Goal: Task Accomplishment & Management: Use online tool/utility

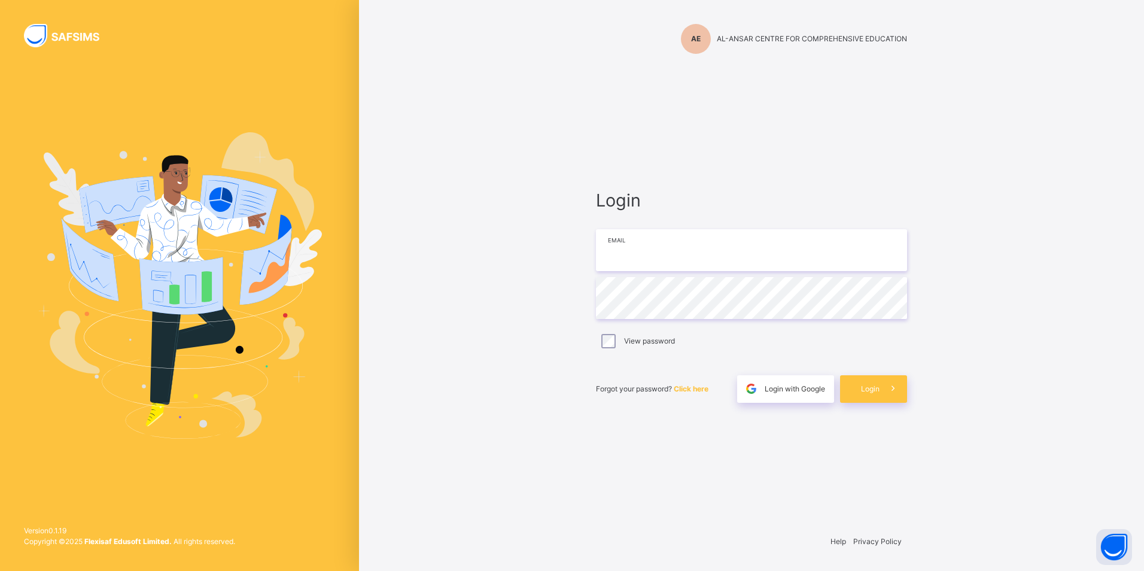
type input "**********"
click at [868, 391] on span "Login" at bounding box center [870, 387] width 19 height 9
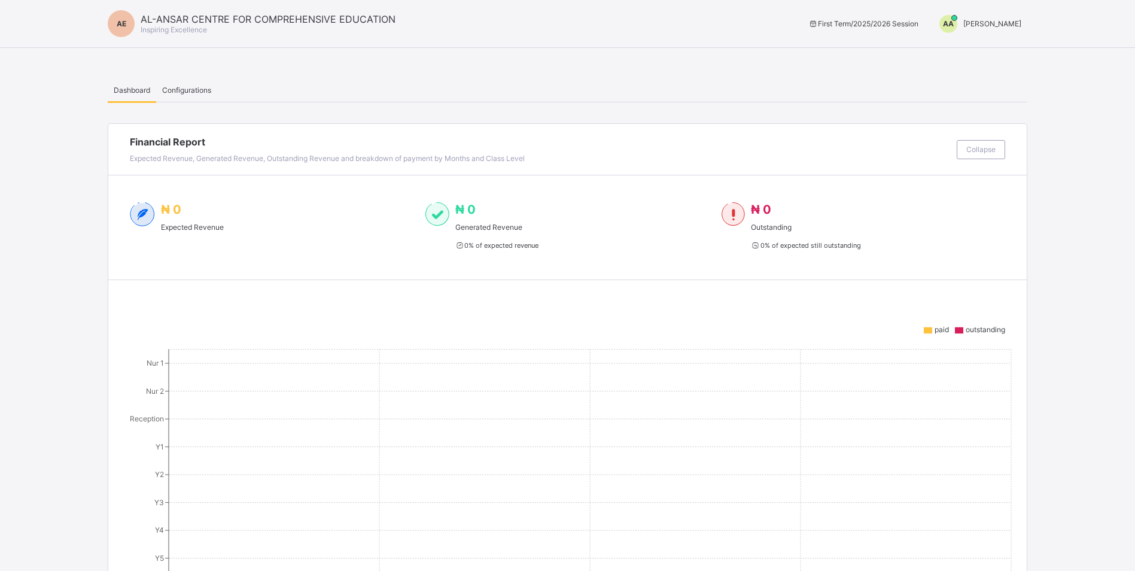
click at [963, 20] on span "[PERSON_NAME]" at bounding box center [992, 23] width 58 height 9
click at [975, 56] on span "Switch to Admin View" at bounding box center [976, 51] width 91 height 14
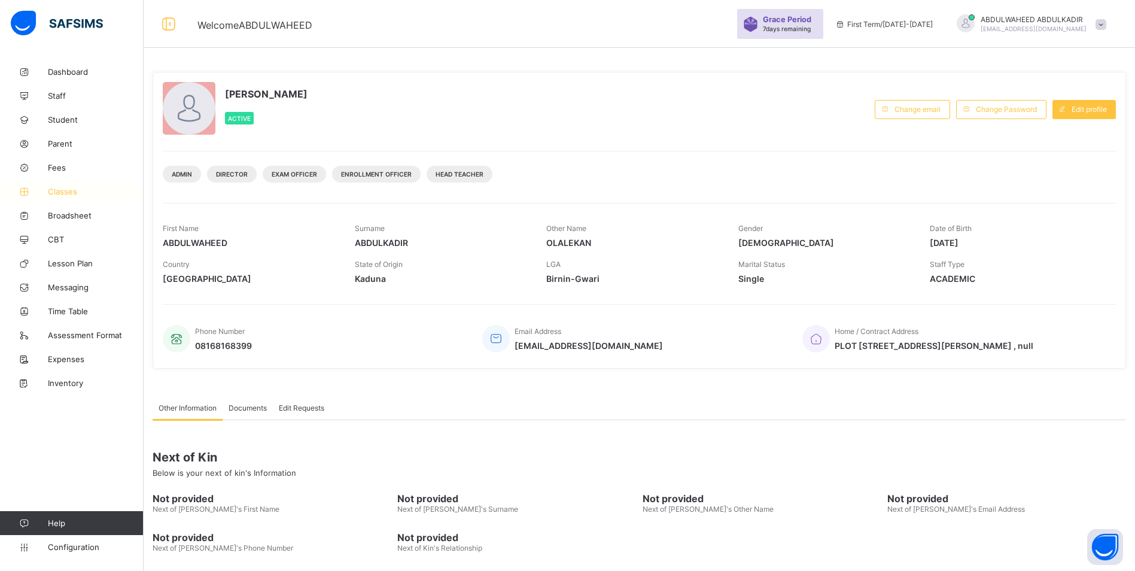
click at [63, 193] on span "Classes" at bounding box center [96, 192] width 96 height 10
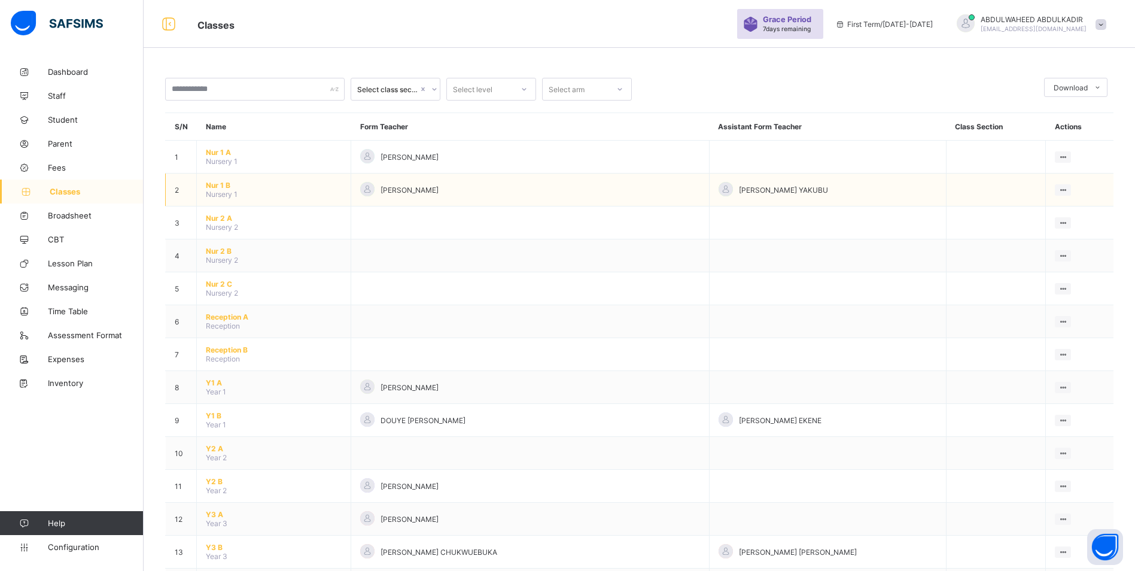
click at [220, 183] on span "Nur 1 B" at bounding box center [274, 185] width 136 height 9
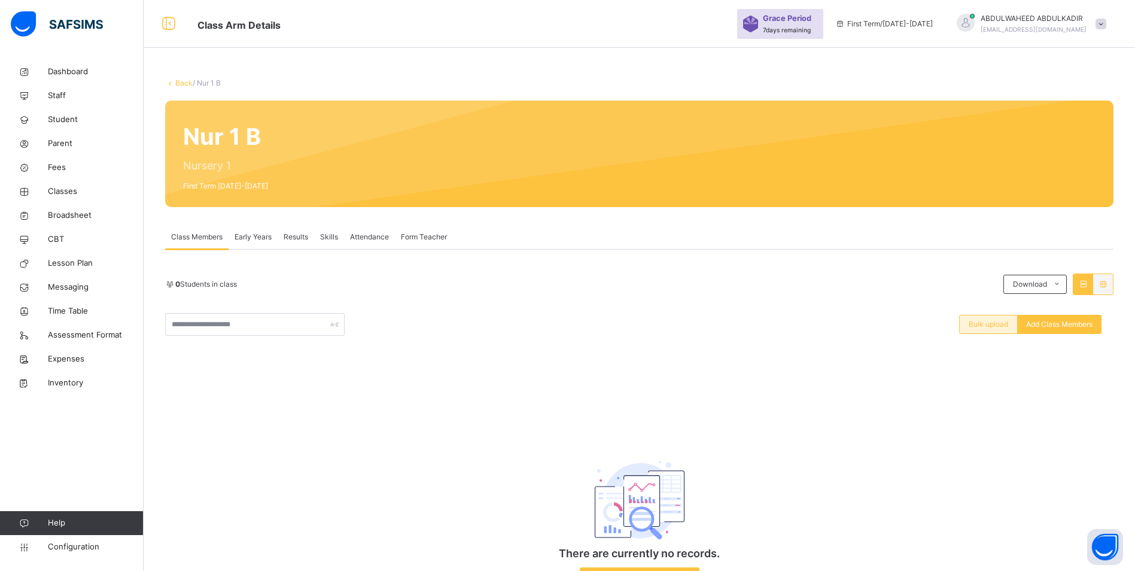
click at [986, 327] on span "Bulk upload" at bounding box center [988, 324] width 39 height 11
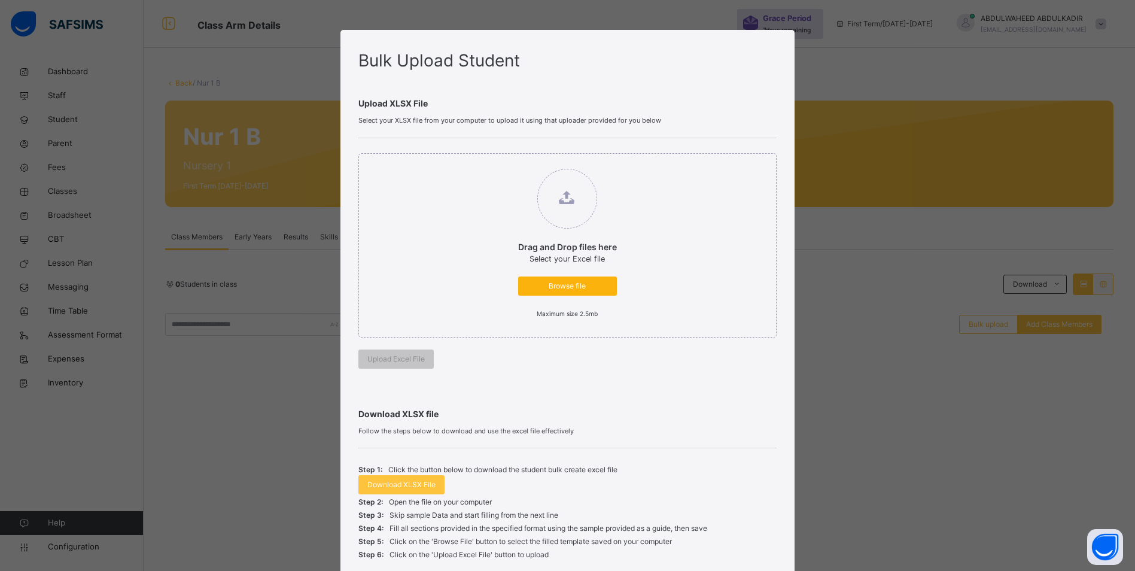
click at [555, 287] on span "Browse file" at bounding box center [567, 286] width 81 height 11
click at [506, 163] on input "Drag and Drop files here Select your Excel file Browse file Maximum size 2.5mb" at bounding box center [506, 163] width 0 height 0
type input "**********"
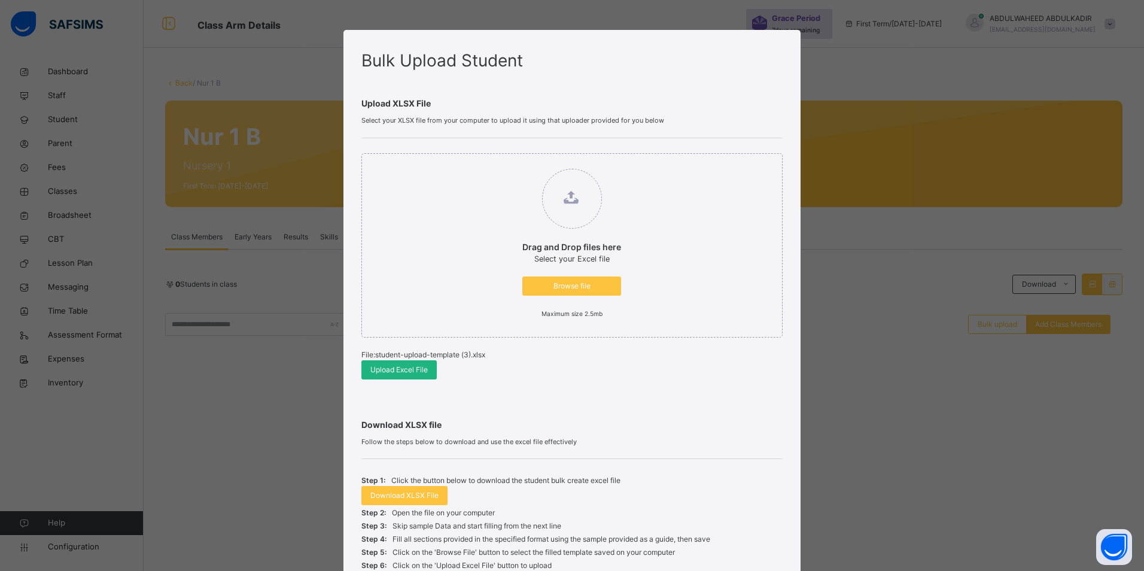
click at [405, 370] on span "Upload Excel File" at bounding box center [398, 369] width 57 height 11
drag, startPoint x: 733, startPoint y: 380, endPoint x: 743, endPoint y: 390, distance: 14.4
click at [732, 381] on div "Drag and Drop files here Select your Excel file Browse file Maximum size 2.5mb …" at bounding box center [572, 266] width 422 height 256
click at [570, 285] on span "Browse file" at bounding box center [571, 286] width 81 height 11
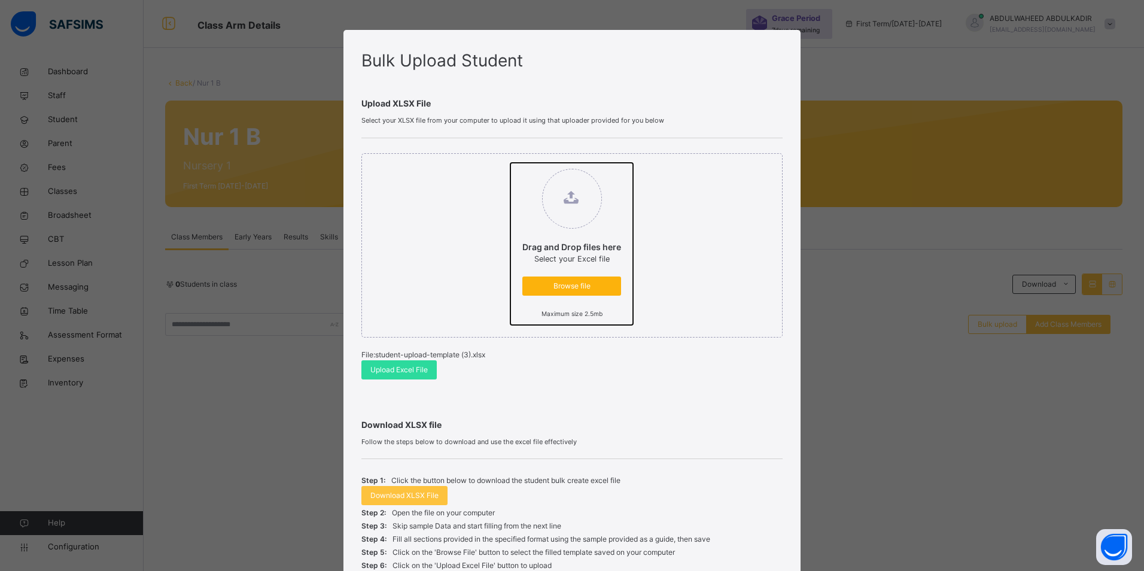
click at [510, 163] on input "Drag and Drop files here Select your Excel file Browse file Maximum size 2.5mb" at bounding box center [510, 163] width 0 height 0
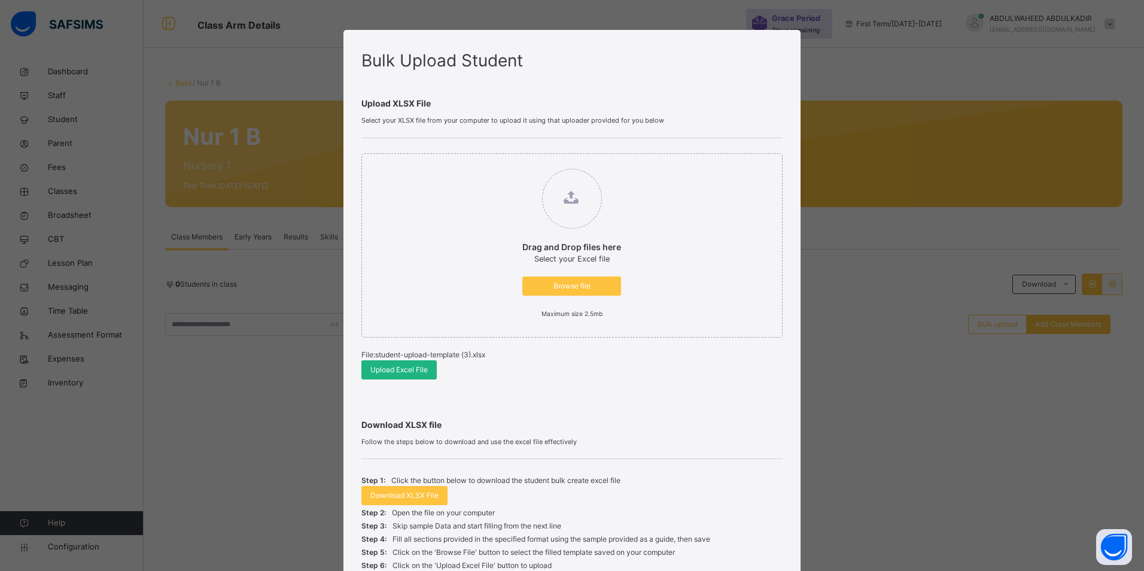
click at [387, 367] on span "Upload Excel File" at bounding box center [398, 369] width 57 height 11
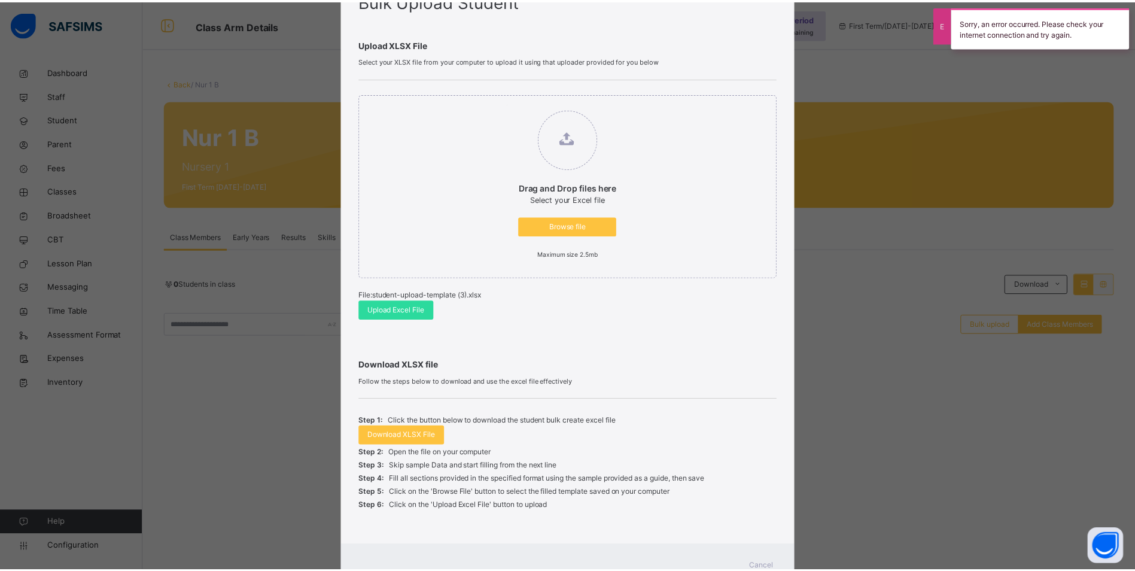
scroll to position [107, 0]
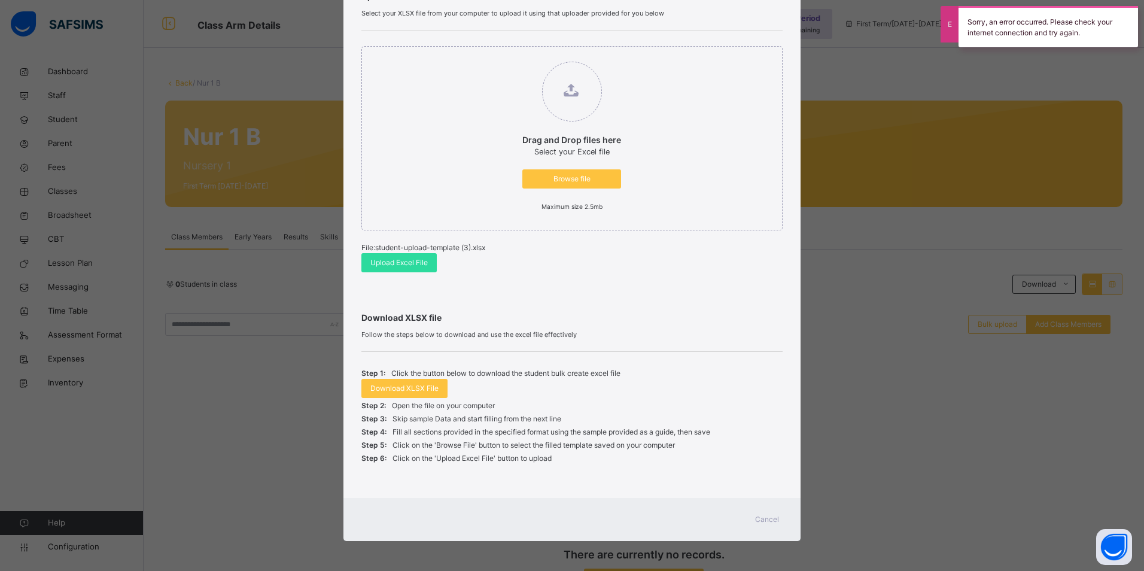
click at [766, 521] on span "Cancel" at bounding box center [767, 519] width 24 height 11
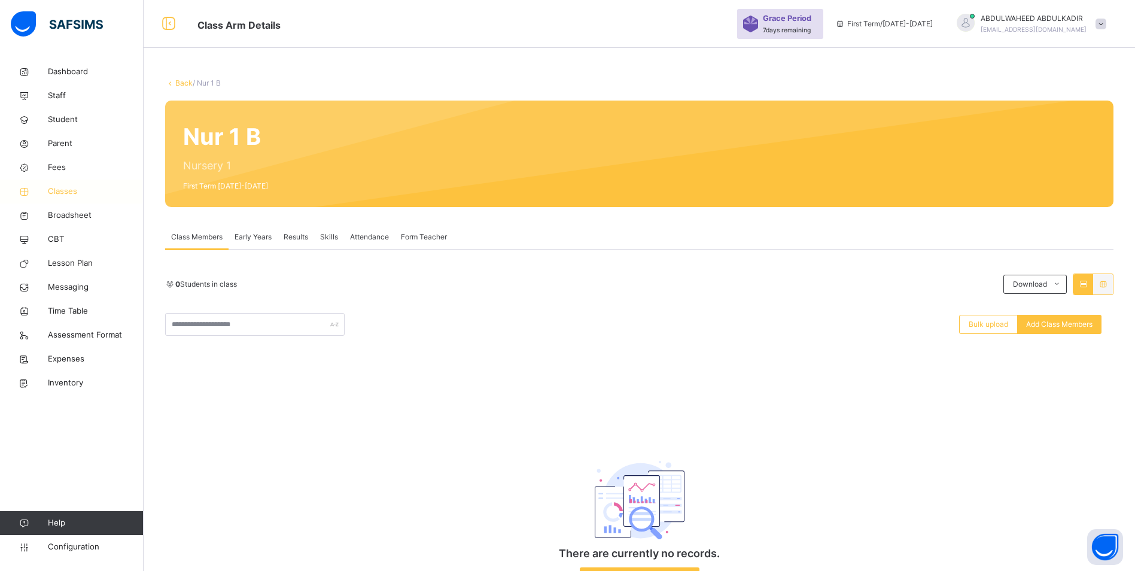
click at [64, 191] on span "Classes" at bounding box center [96, 192] width 96 height 12
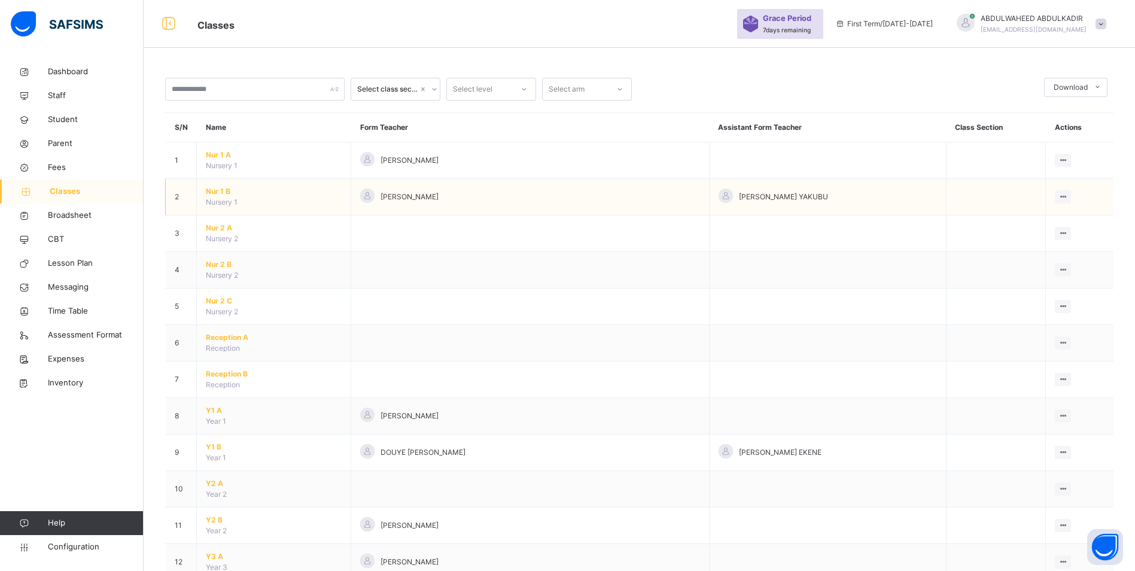
click at [206, 196] on span "Nur 1 B" at bounding box center [274, 191] width 136 height 11
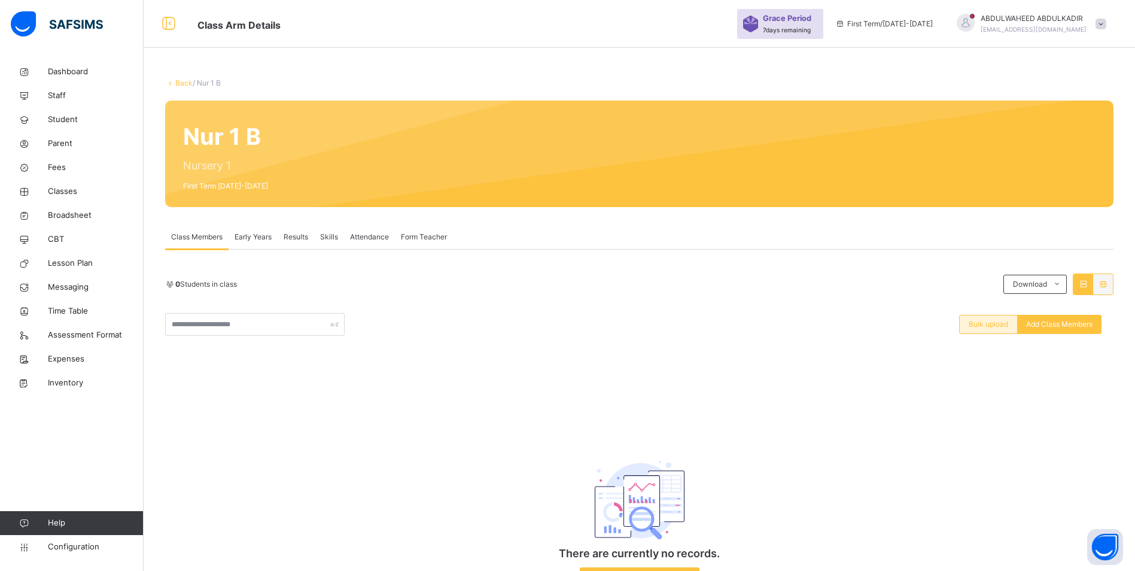
click at [999, 326] on span "Bulk upload" at bounding box center [988, 324] width 39 height 11
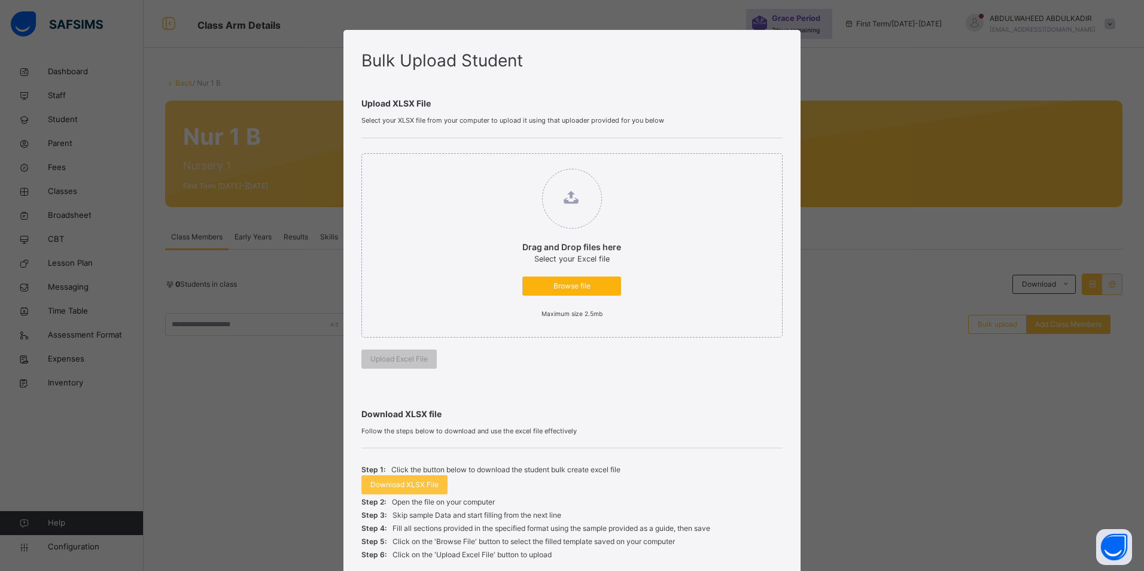
click at [564, 290] on span "Browse file" at bounding box center [571, 286] width 81 height 11
click at [510, 163] on input "Drag and Drop files here Select your Excel file Browse file Maximum size 2.5mb" at bounding box center [510, 163] width 0 height 0
type input "**********"
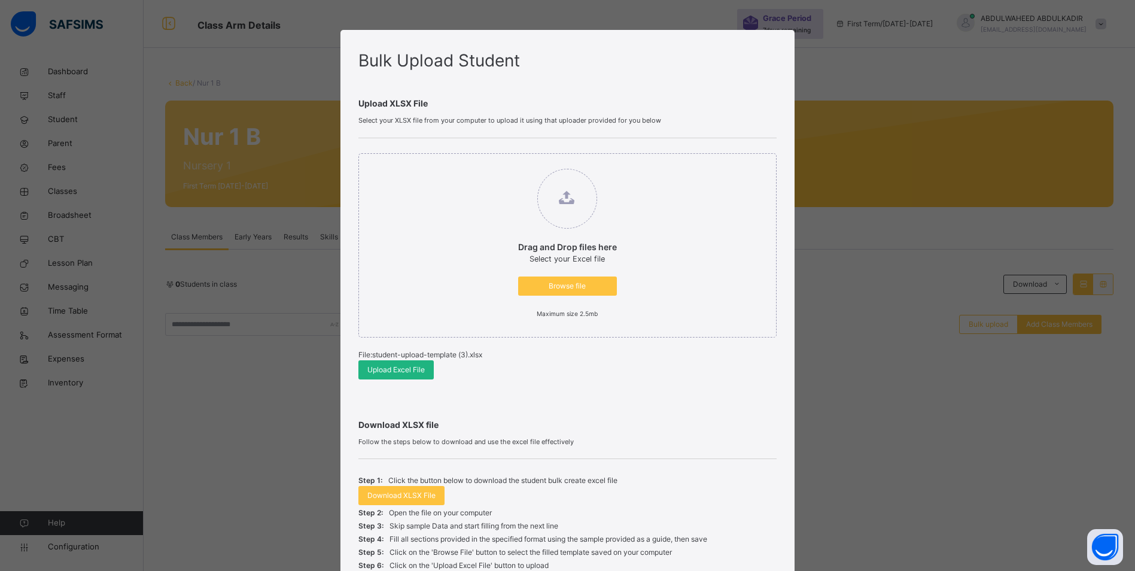
click at [397, 370] on span "Upload Excel File" at bounding box center [395, 369] width 57 height 11
drag, startPoint x: 867, startPoint y: 104, endPoint x: 801, endPoint y: 250, distance: 161.0
click at [801, 250] on div "Bulk Upload Student Upload XLSX File Select your XLSX file from your computer t…" at bounding box center [567, 285] width 1135 height 571
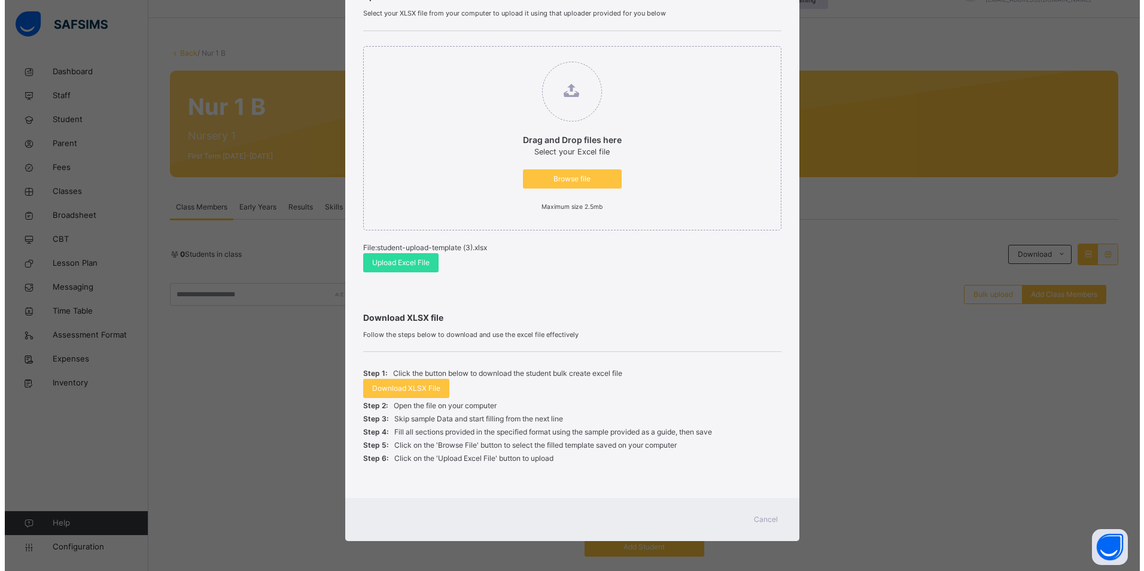
scroll to position [59, 0]
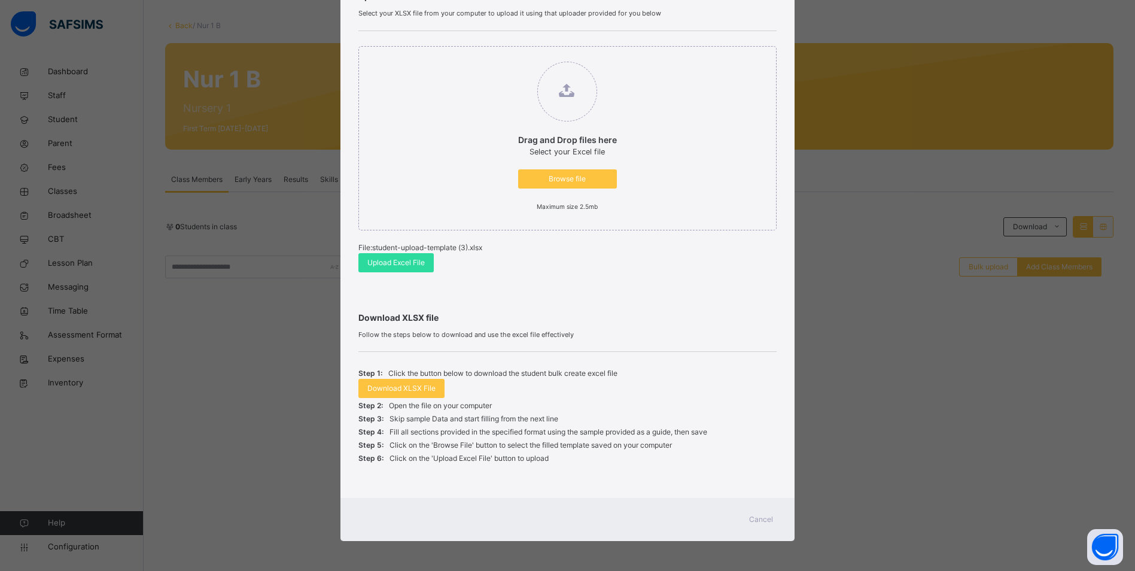
click at [760, 517] on span "Cancel" at bounding box center [761, 519] width 24 height 11
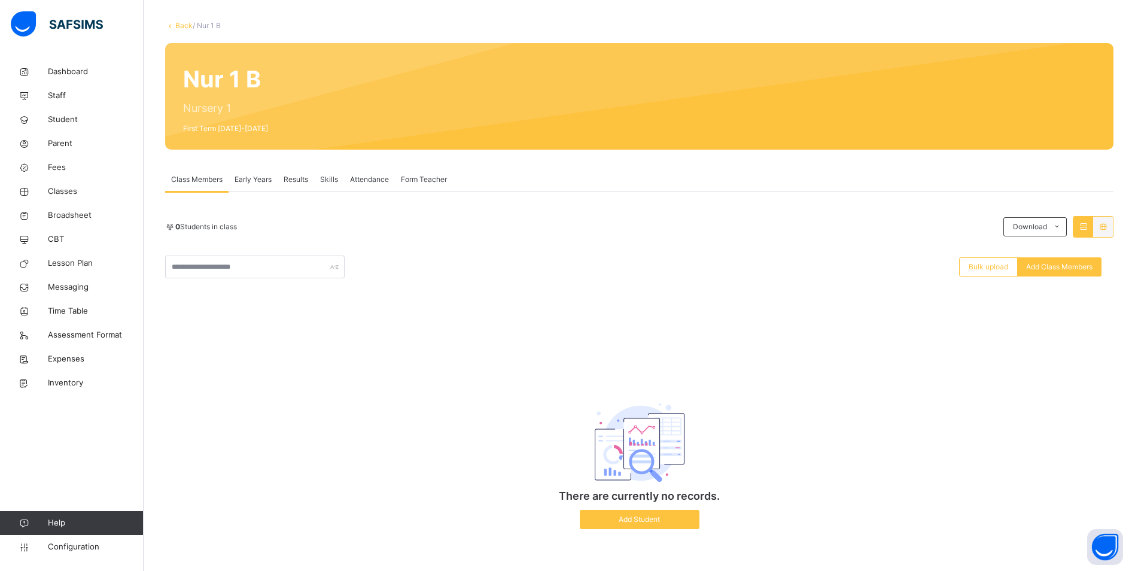
click at [758, 114] on div at bounding box center [691, 96] width 810 height 83
click at [992, 265] on span "Bulk upload" at bounding box center [988, 266] width 39 height 11
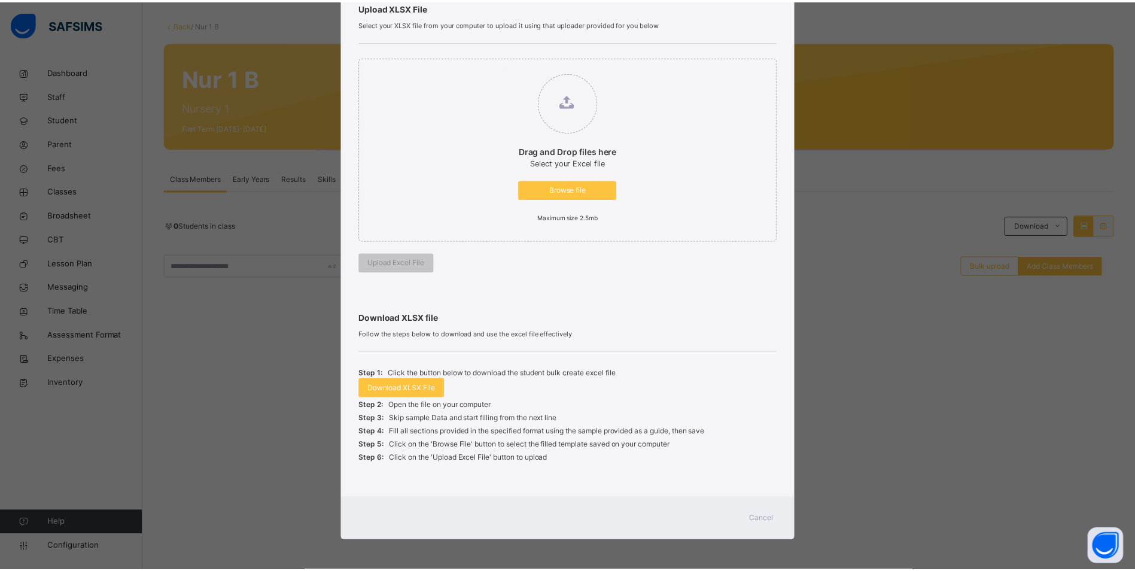
scroll to position [96, 0]
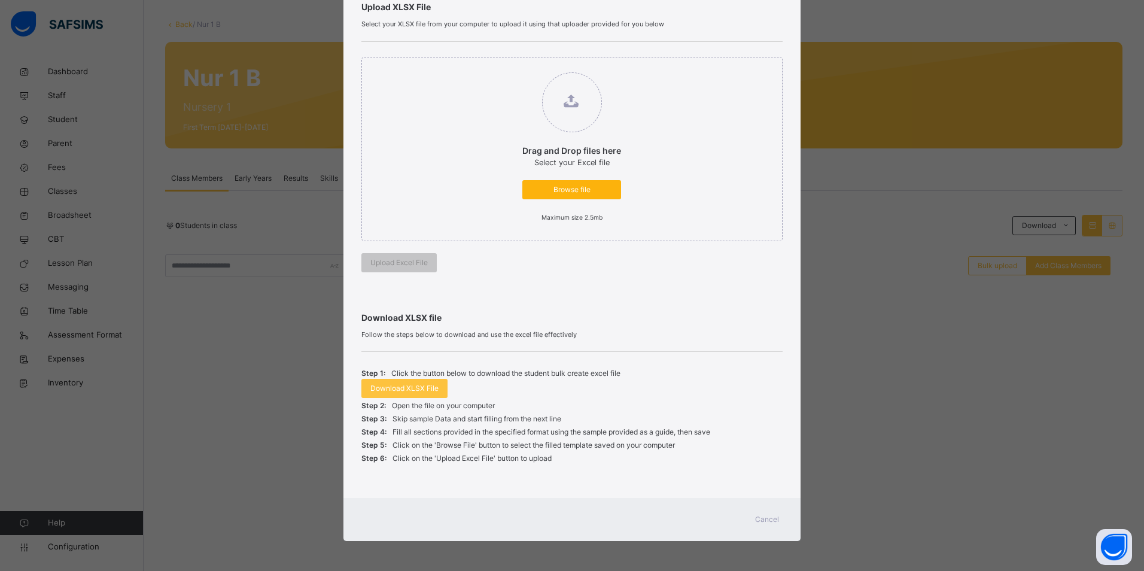
click at [579, 189] on span "Browse file" at bounding box center [571, 189] width 81 height 11
click at [510, 66] on input "Drag and Drop files here Select your Excel file Browse file Maximum size 2.5mb" at bounding box center [510, 66] width 0 height 0
click at [759, 519] on span "Cancel" at bounding box center [767, 519] width 24 height 11
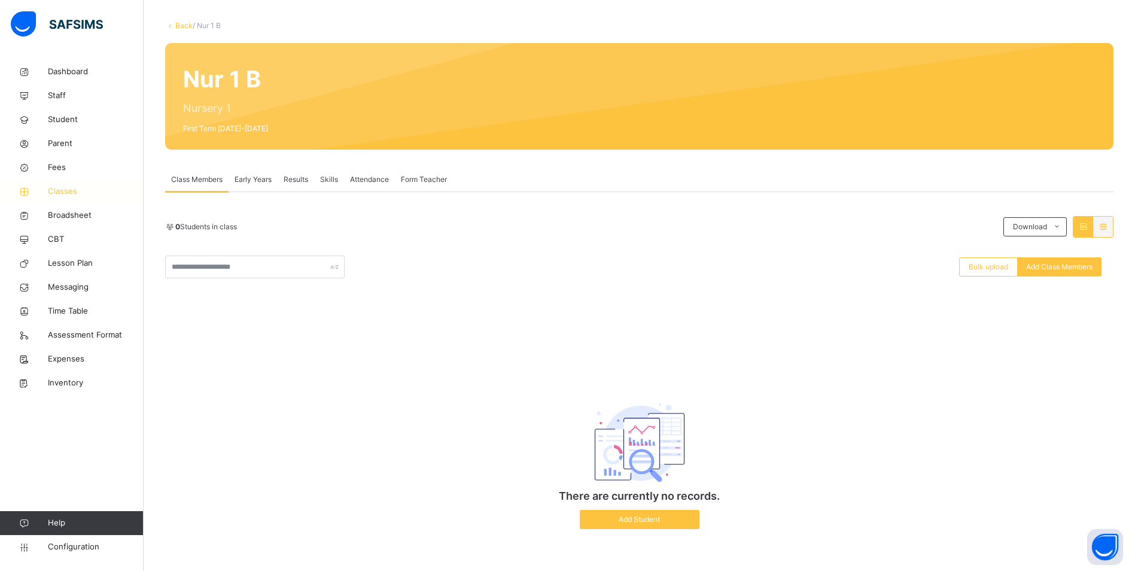
click at [68, 192] on span "Classes" at bounding box center [96, 192] width 96 height 12
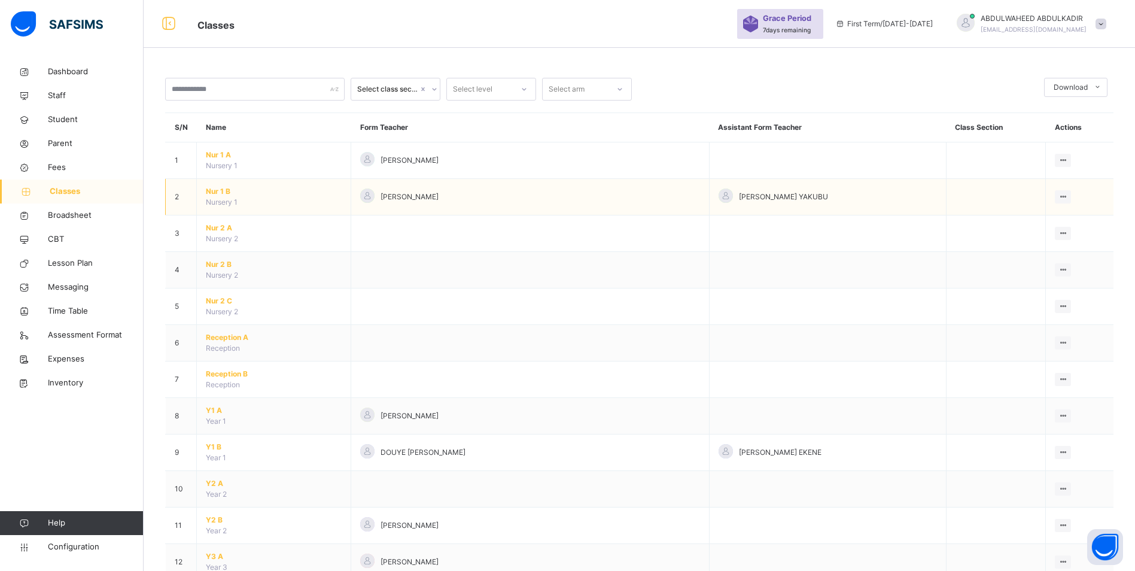
click at [224, 191] on span "Nur 1 B" at bounding box center [274, 191] width 136 height 11
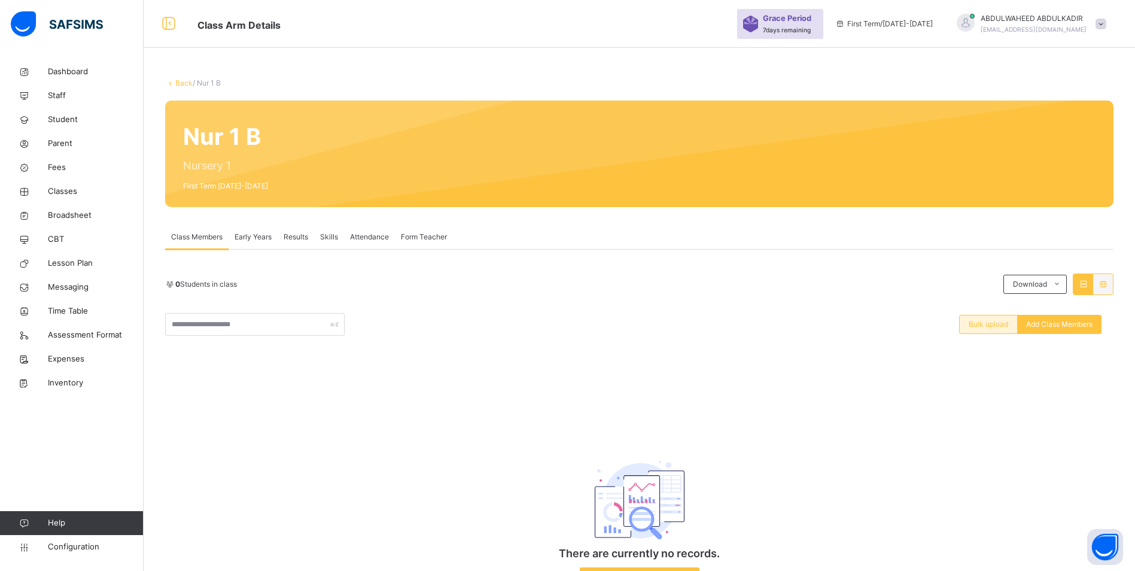
click at [989, 329] on span "Bulk upload" at bounding box center [988, 324] width 39 height 11
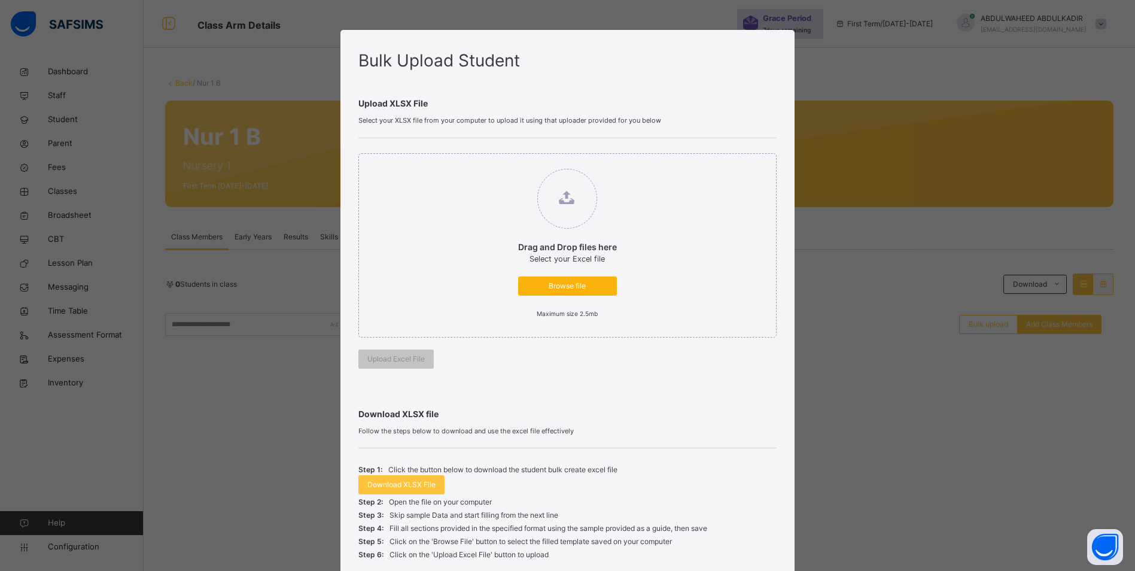
click at [562, 286] on span "Browse file" at bounding box center [567, 286] width 81 height 11
click at [506, 163] on input "Drag and Drop files here Select your Excel file Browse file Maximum size 2.5mb" at bounding box center [506, 163] width 0 height 0
type input "**********"
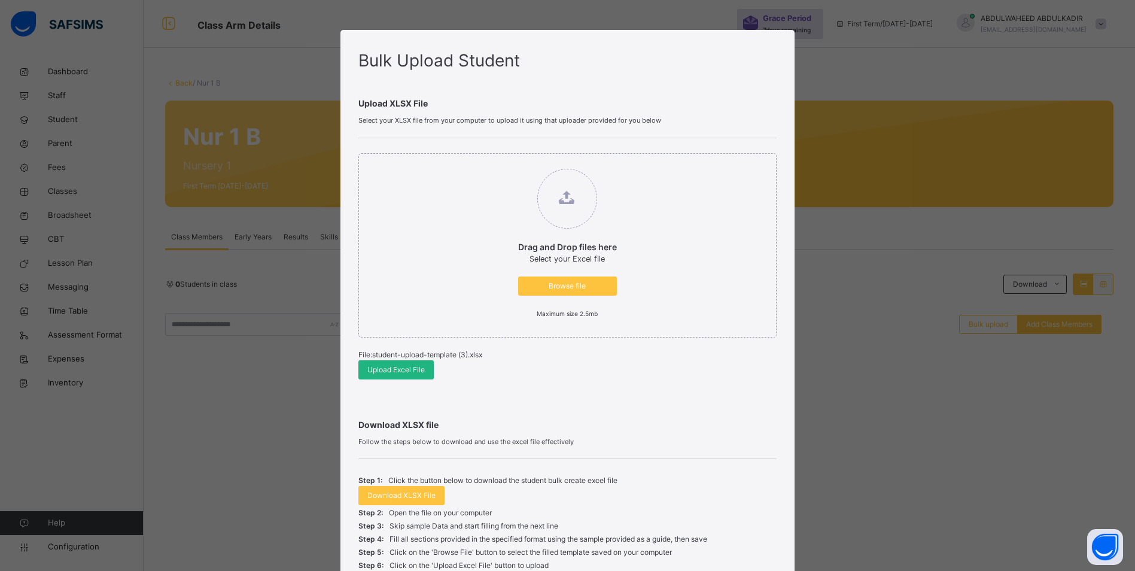
click at [382, 370] on span "Upload Excel File" at bounding box center [395, 369] width 57 height 11
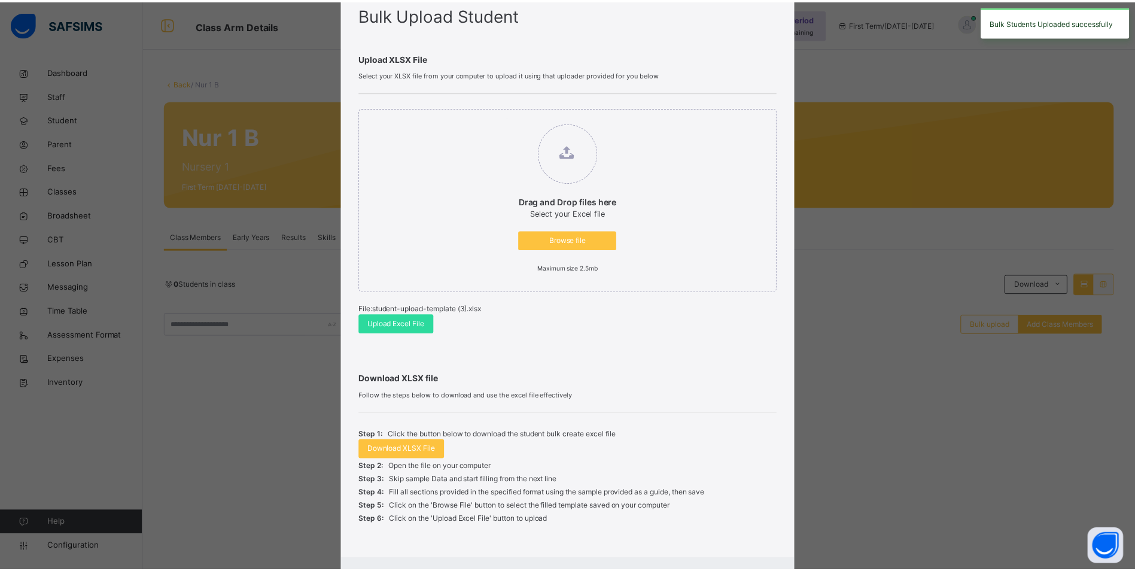
scroll to position [107, 0]
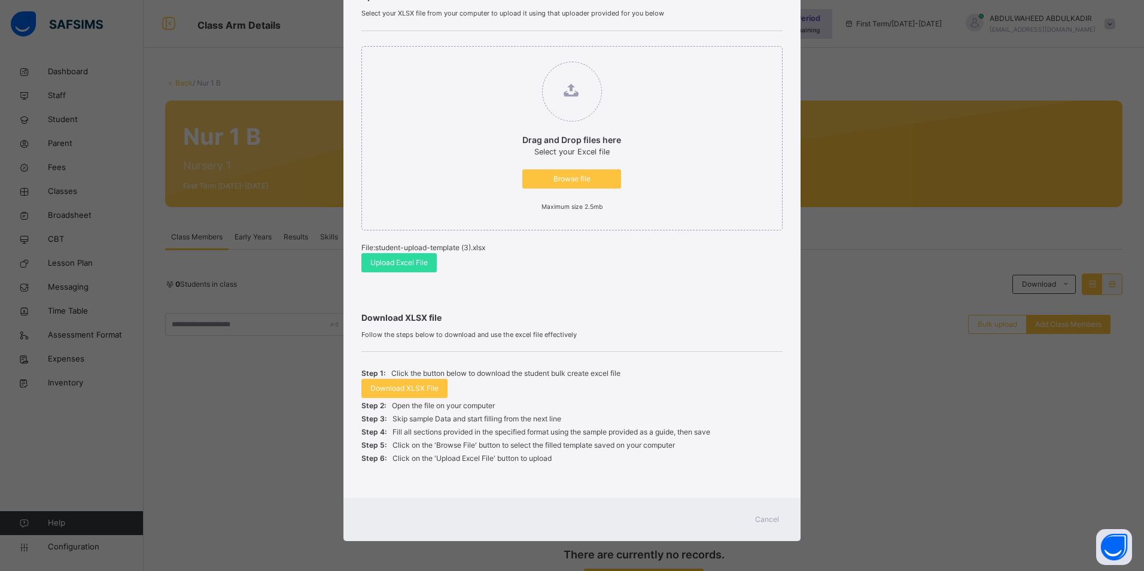
click at [764, 515] on span "Cancel" at bounding box center [767, 519] width 24 height 11
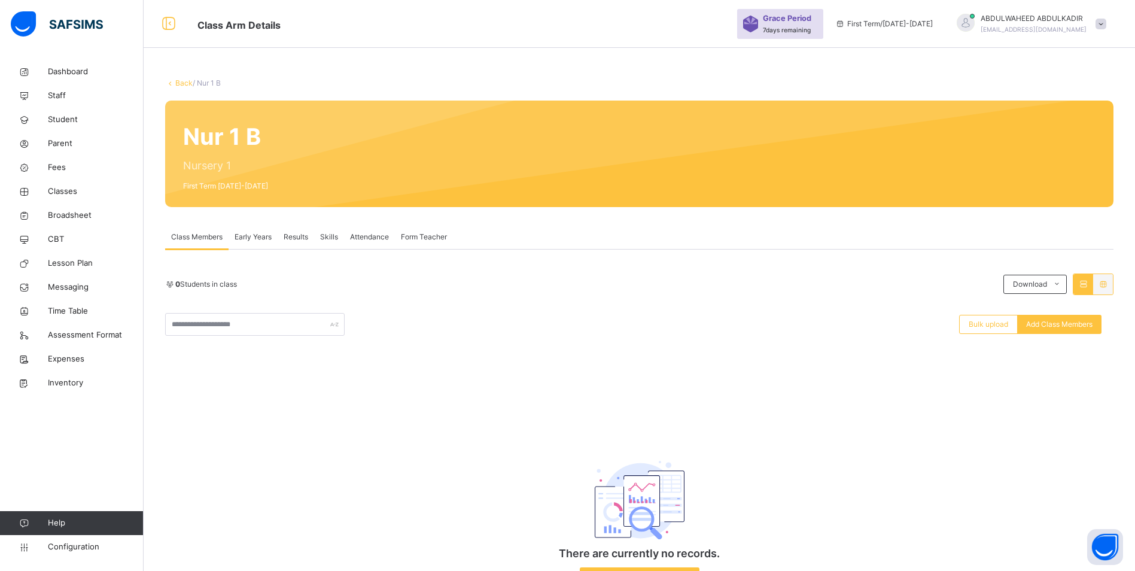
click at [180, 83] on link "Back" at bounding box center [183, 82] width 17 height 9
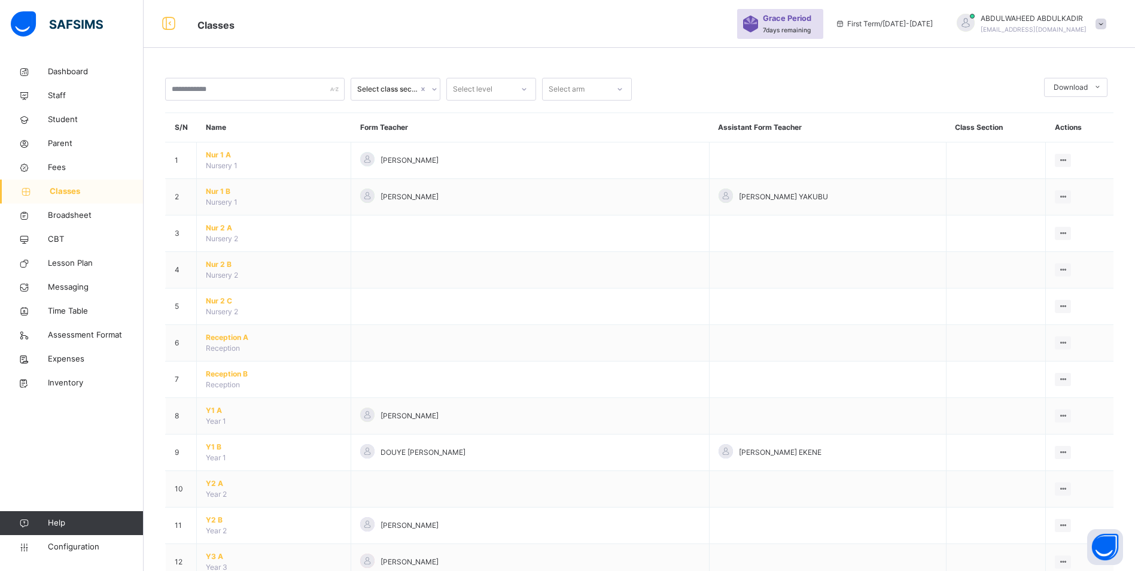
click at [221, 191] on span "Nur 1 B" at bounding box center [274, 191] width 136 height 11
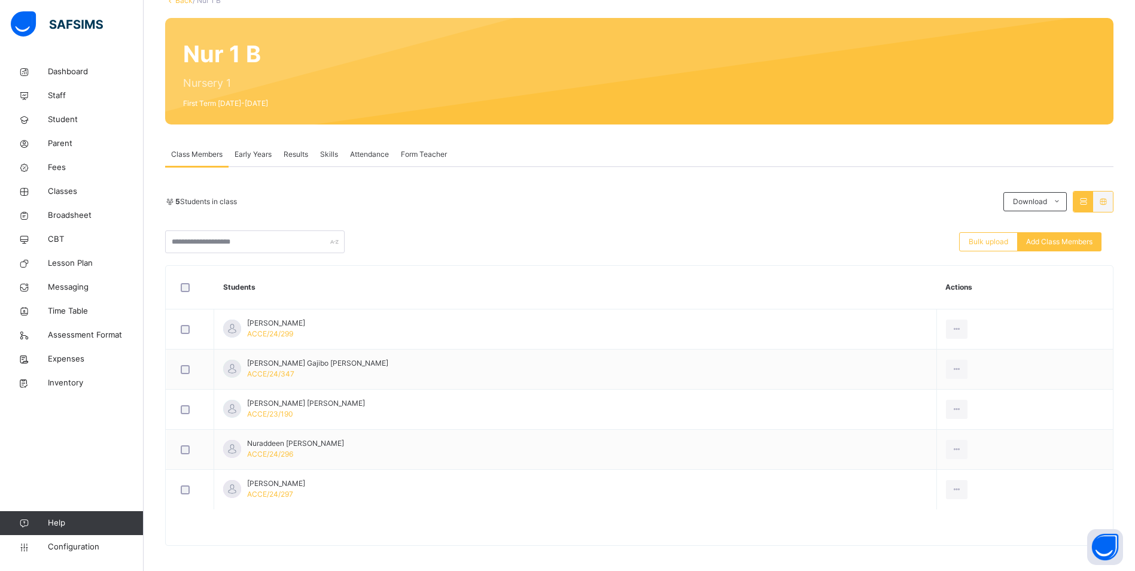
scroll to position [87, 0]
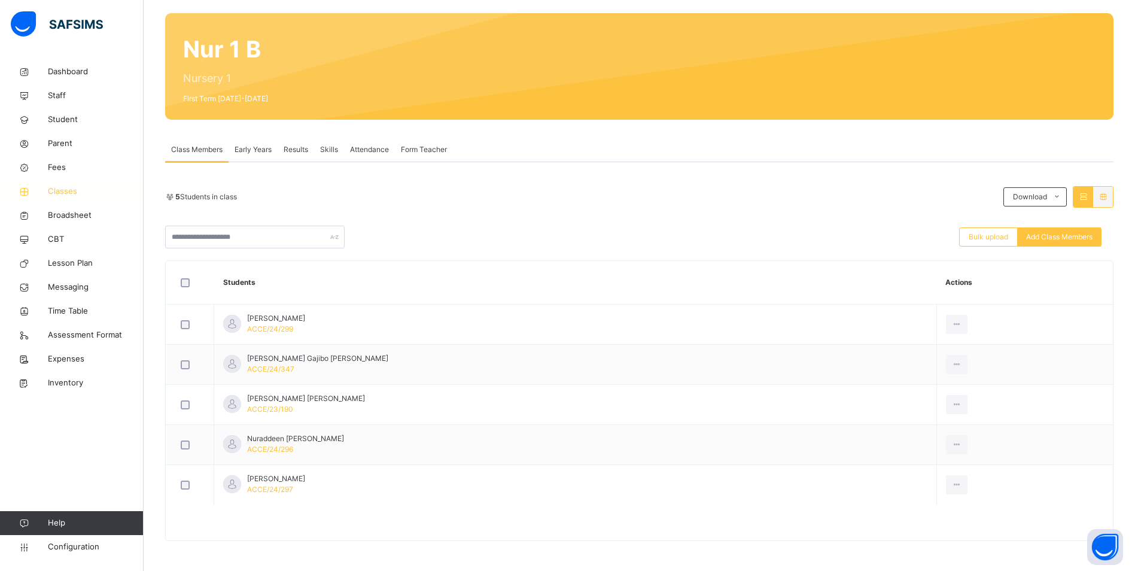
click at [64, 193] on span "Classes" at bounding box center [96, 192] width 96 height 12
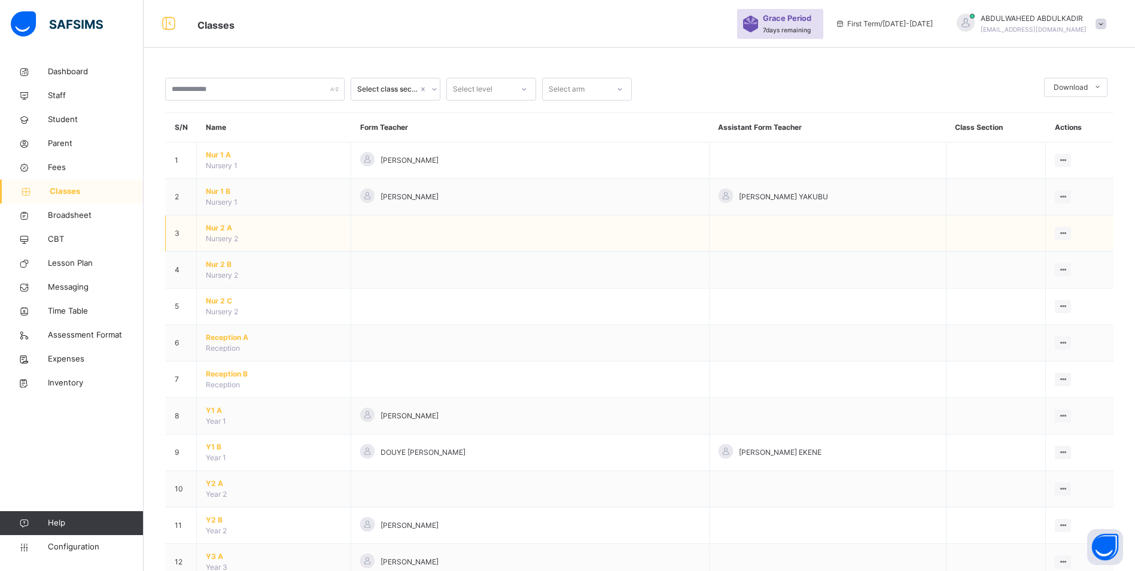
click at [214, 226] on span "Nur 2 A" at bounding box center [274, 228] width 136 height 11
